Goal: Task Accomplishment & Management: Manage account settings

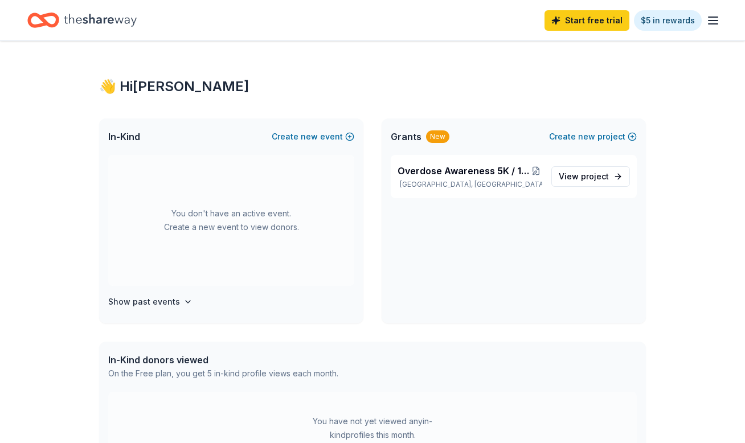
click at [711, 20] on line "button" at bounding box center [712, 20] width 9 height 0
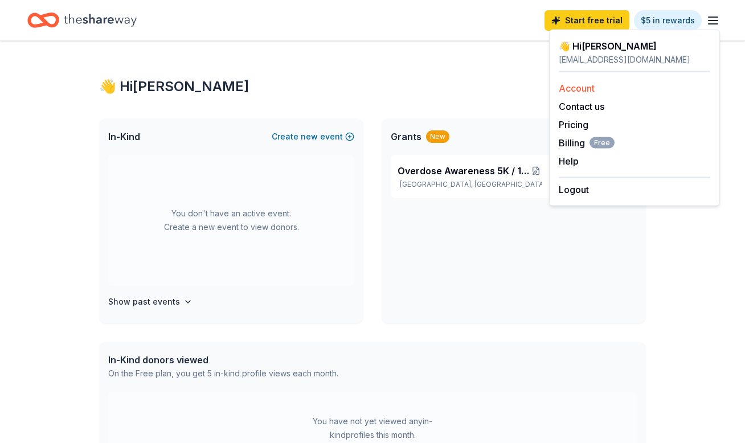
click at [579, 88] on link "Account" at bounding box center [576, 88] width 36 height 11
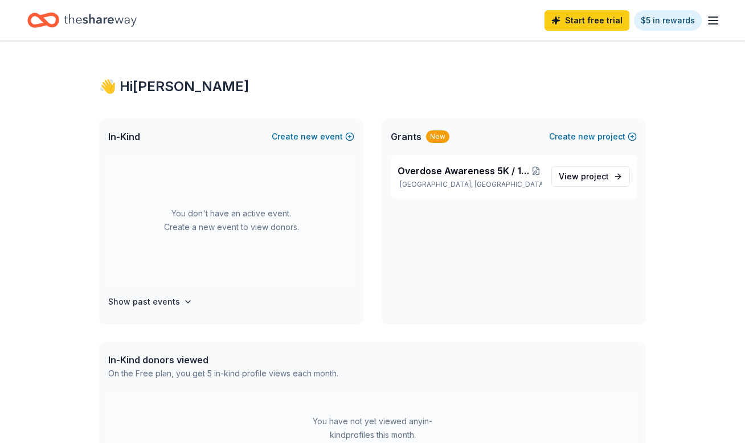
click at [100, 18] on icon "Home" at bounding box center [100, 20] width 73 height 13
click at [67, 15] on icon "Home" at bounding box center [100, 20] width 73 height 23
click at [118, 15] on icon "Home" at bounding box center [100, 20] width 73 height 23
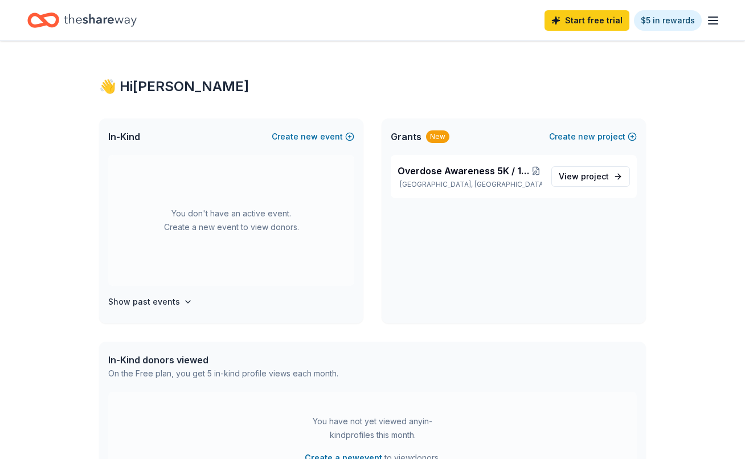
click at [712, 20] on line "button" at bounding box center [712, 20] width 9 height 0
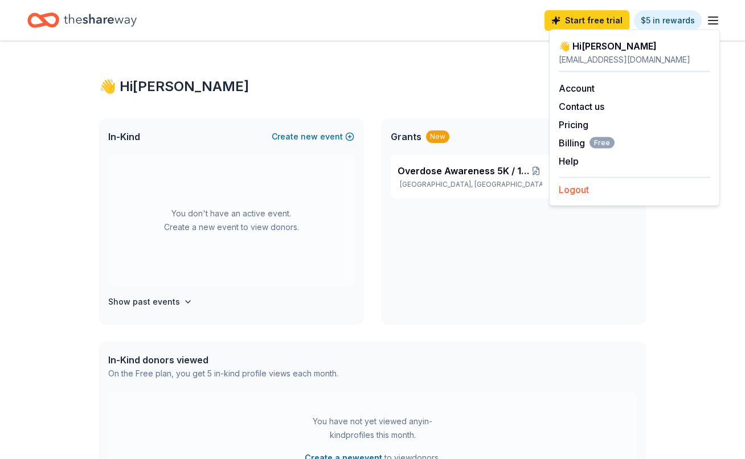
click at [580, 190] on button "Logout" at bounding box center [573, 190] width 30 height 14
